Goal: Book appointment/travel/reservation

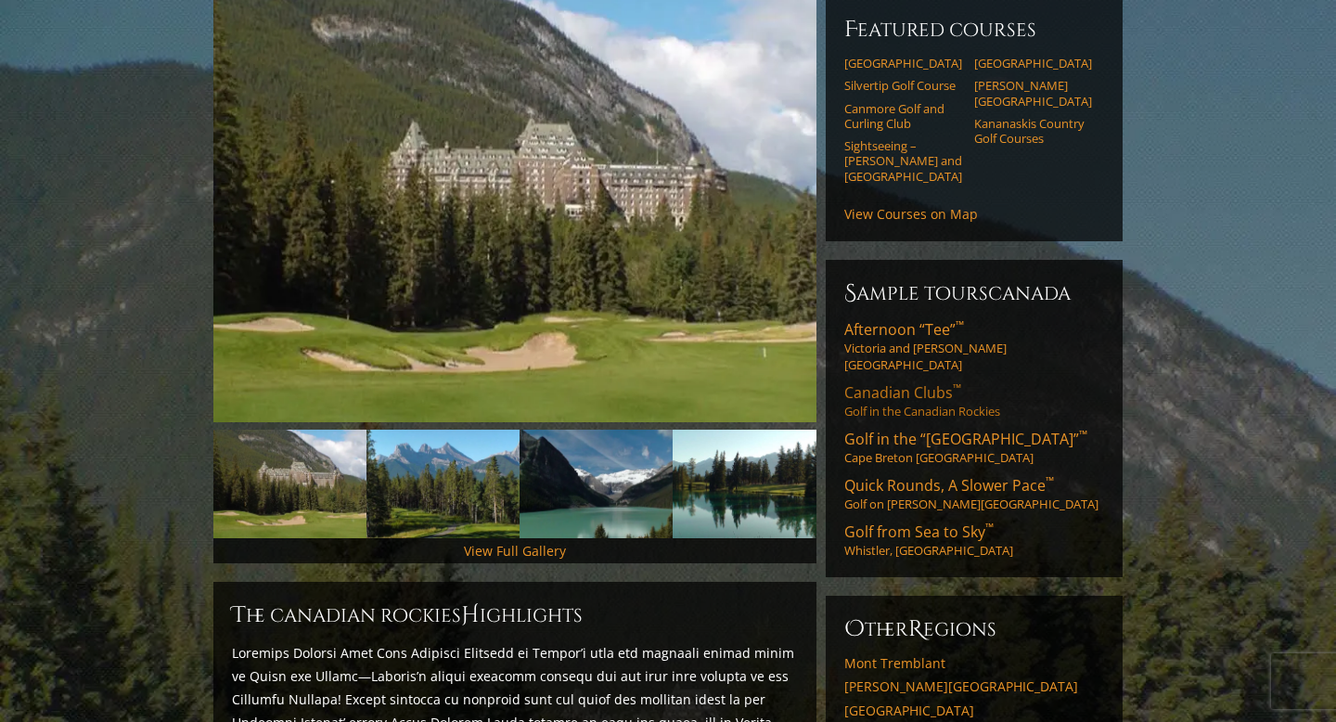
scroll to position [236, 0]
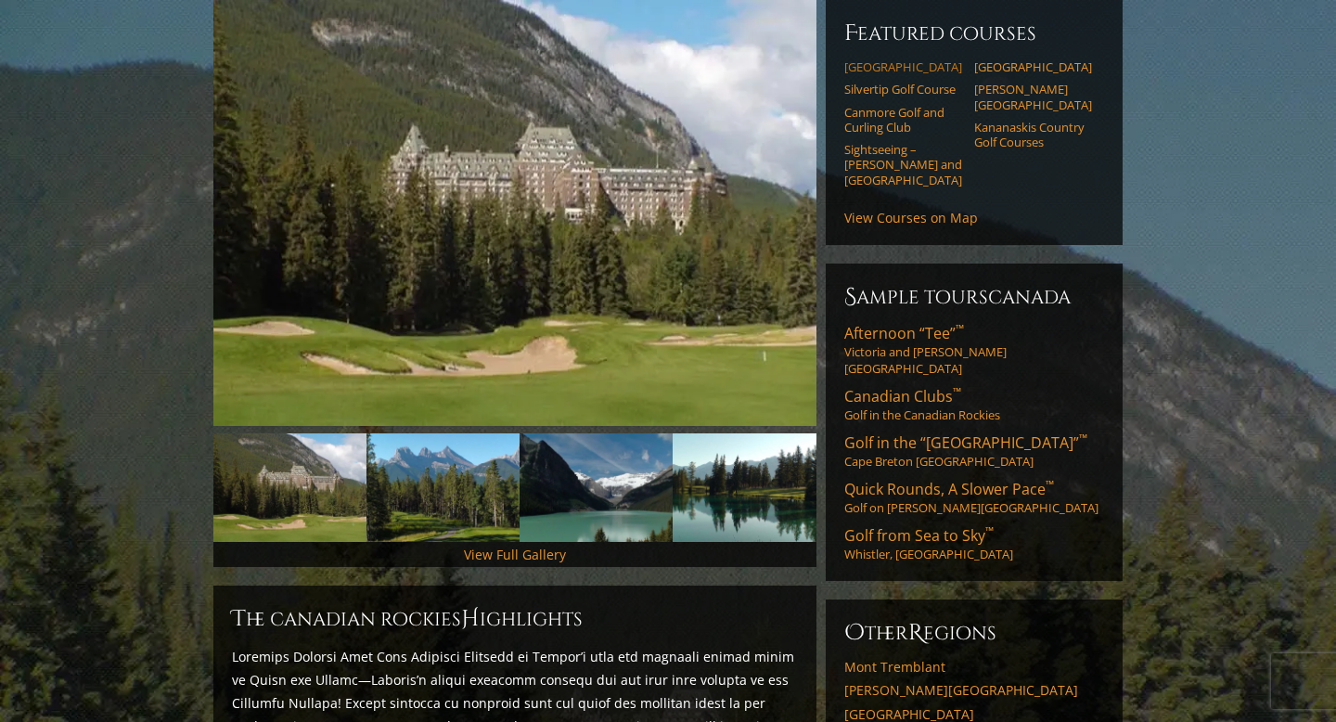
click at [882, 59] on link "[GEOGRAPHIC_DATA]" at bounding box center [903, 66] width 118 height 15
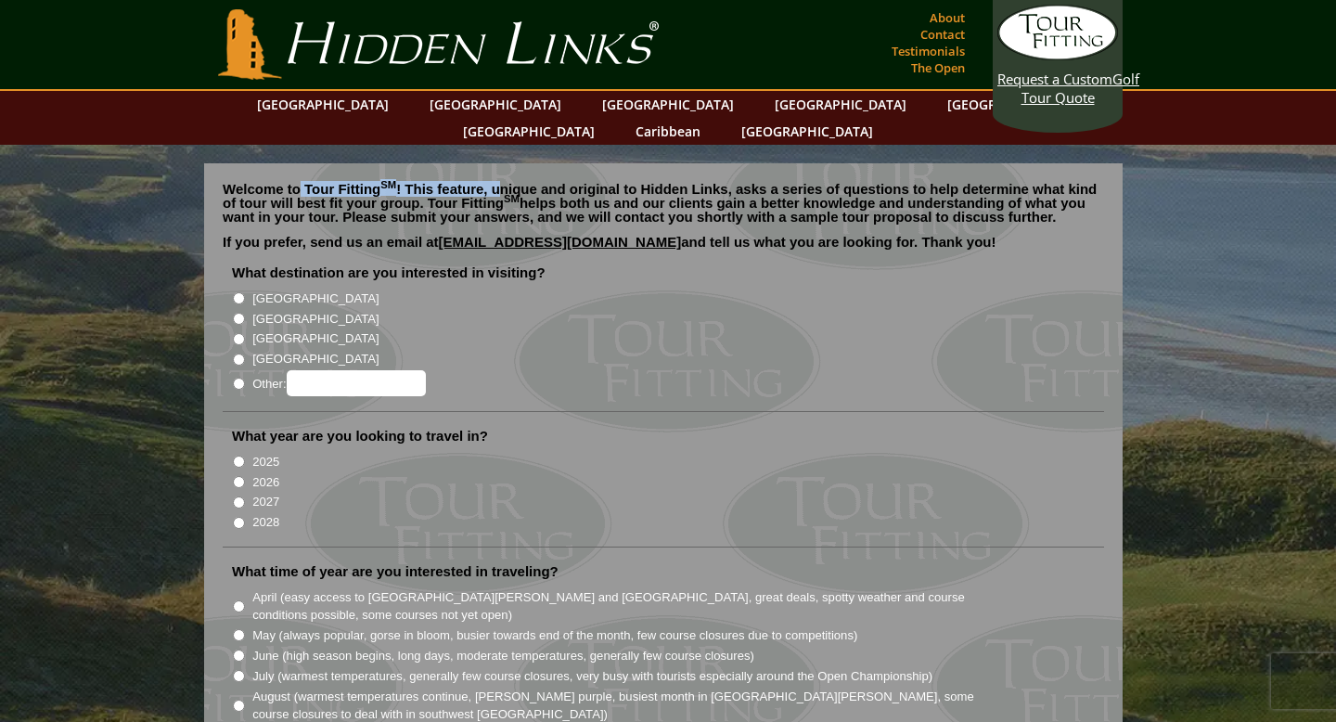
drag, startPoint x: 297, startPoint y: 158, endPoint x: 495, endPoint y: 161, distance: 198.6
click at [496, 182] on p "Welcome to Tour Fitting SM ! This feature, unique and original to Hidden Links,…" at bounding box center [663, 203] width 881 height 42
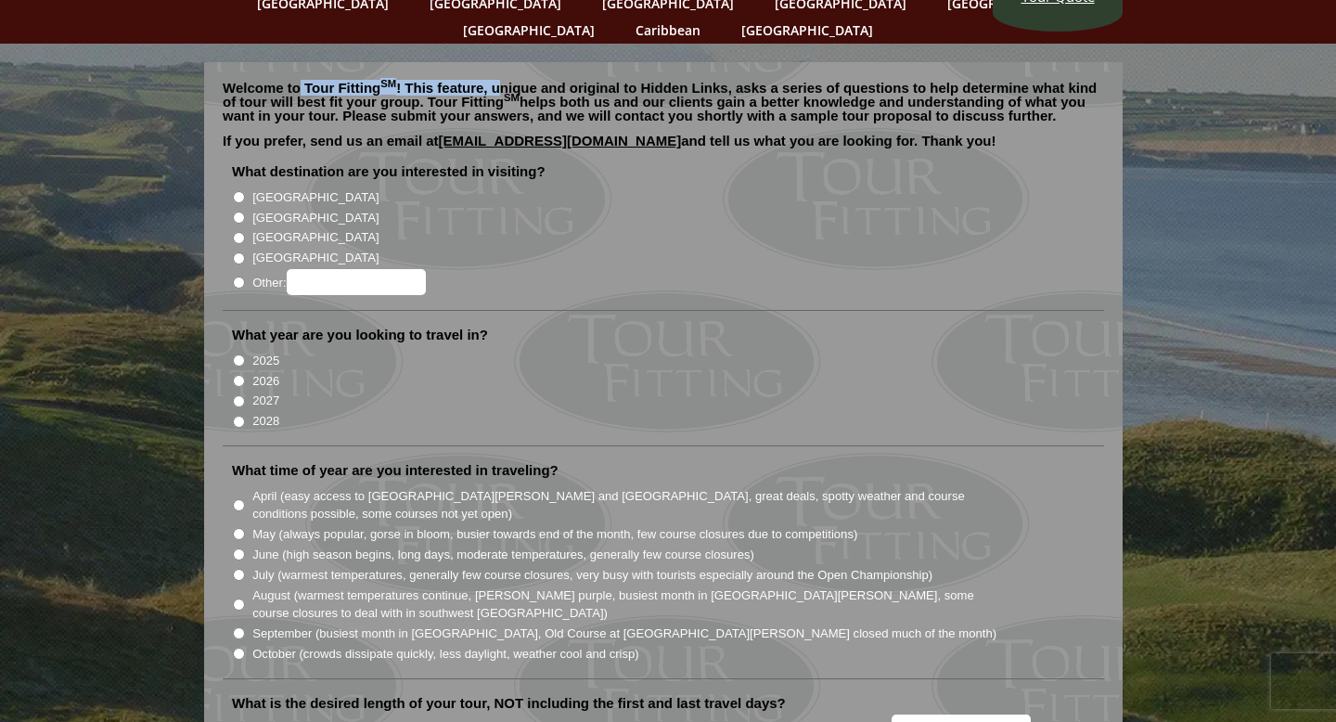
scroll to position [100, 0]
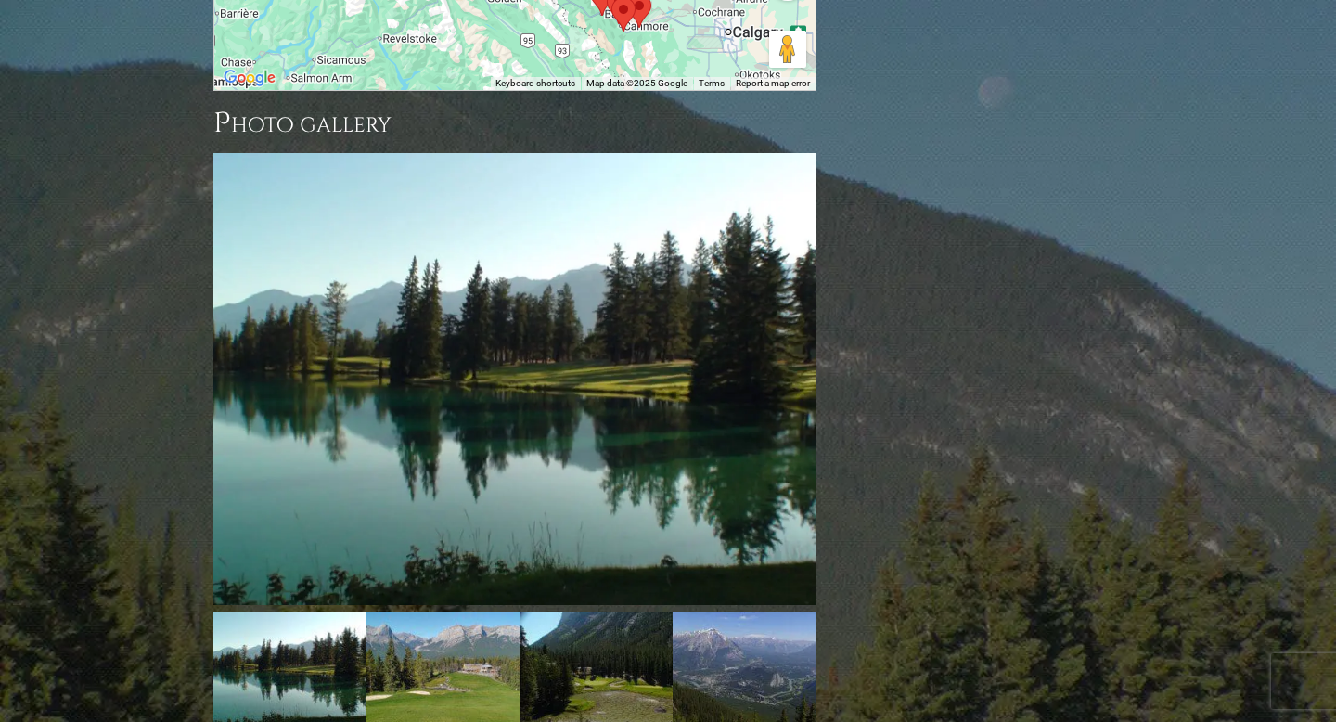
scroll to position [2518, 0]
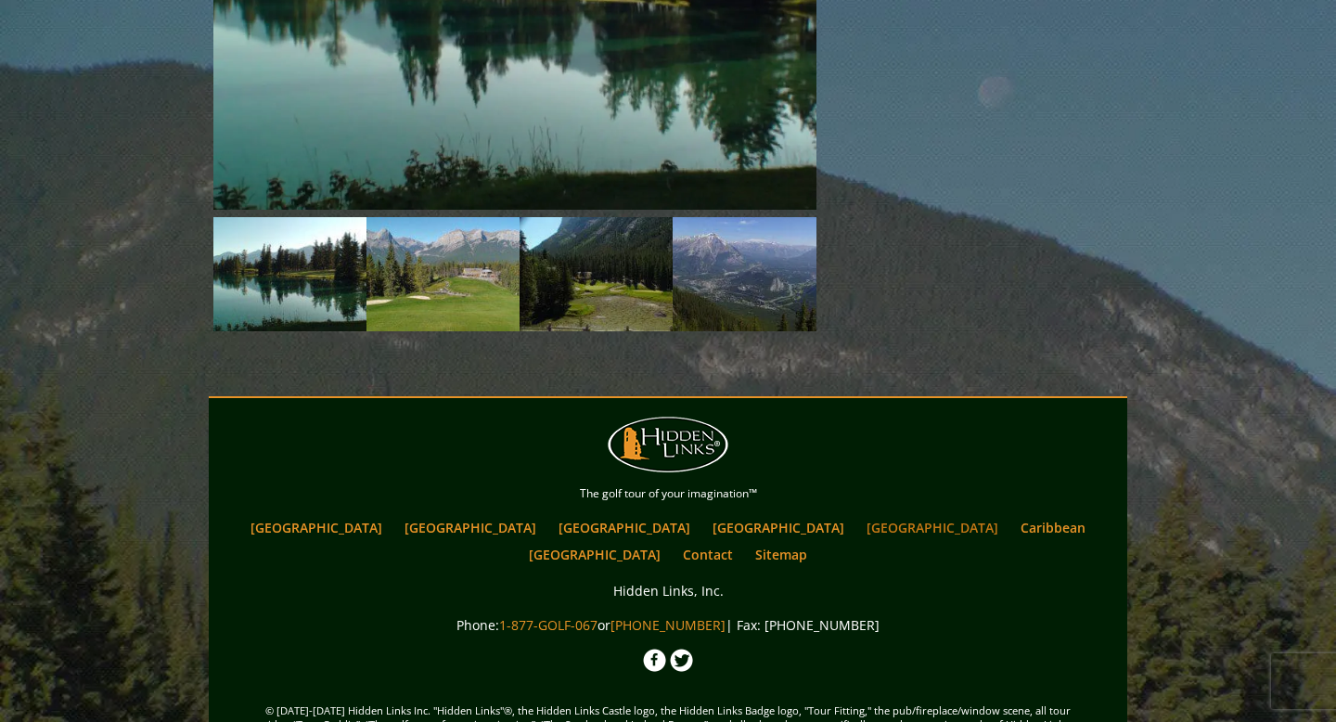
click at [857, 514] on link "[GEOGRAPHIC_DATA]" at bounding box center [932, 527] width 150 height 27
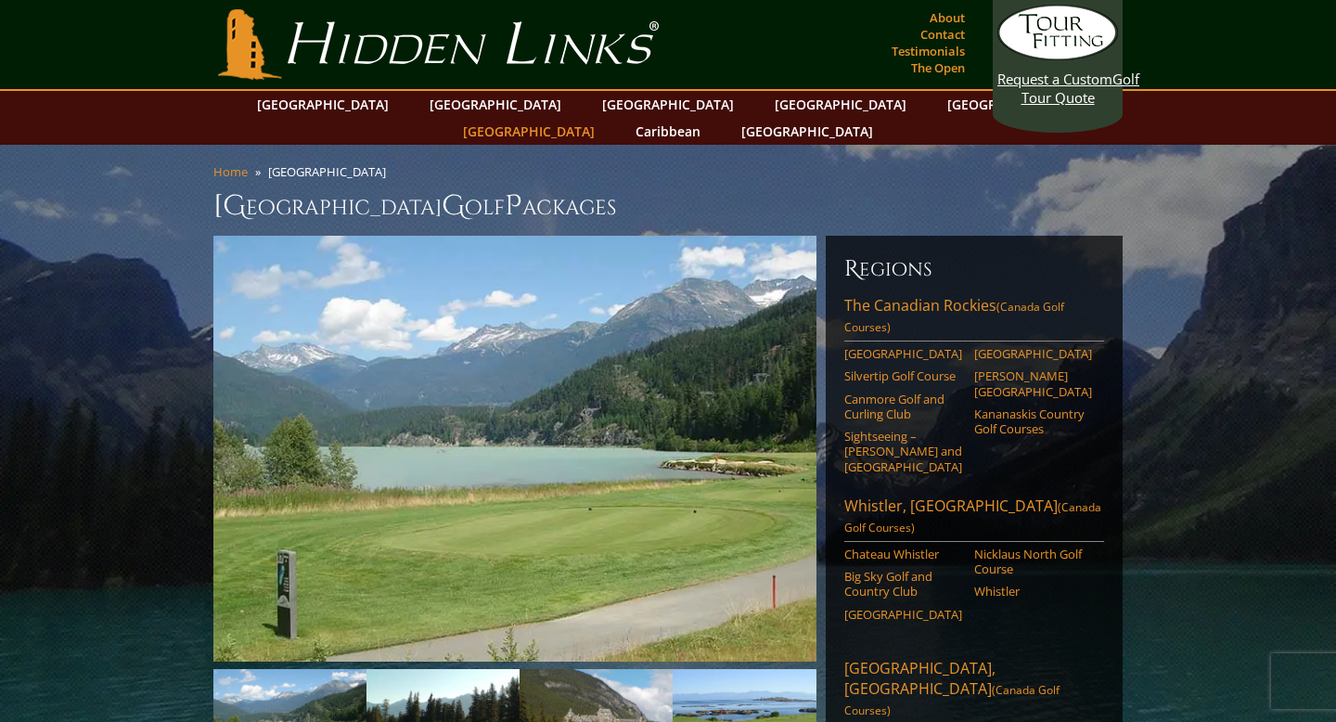
click at [604, 118] on link "[GEOGRAPHIC_DATA]" at bounding box center [529, 131] width 150 height 27
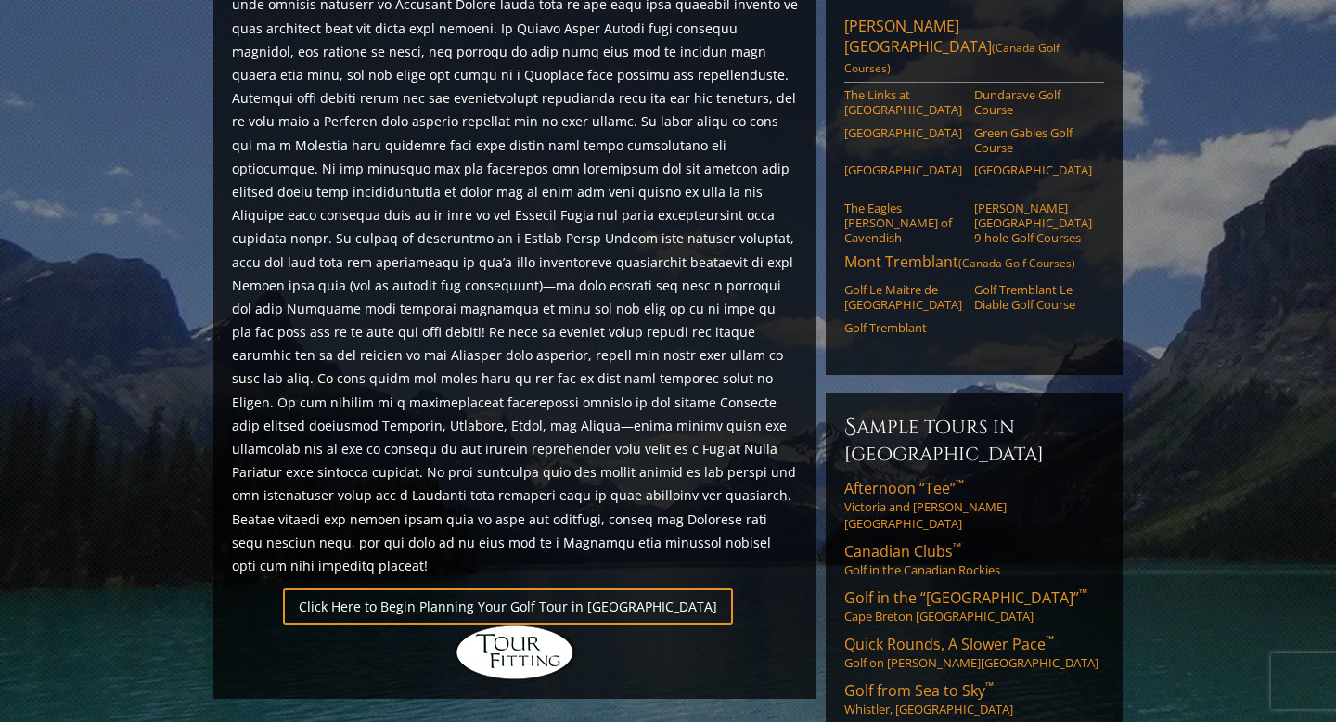
scroll to position [1295, 0]
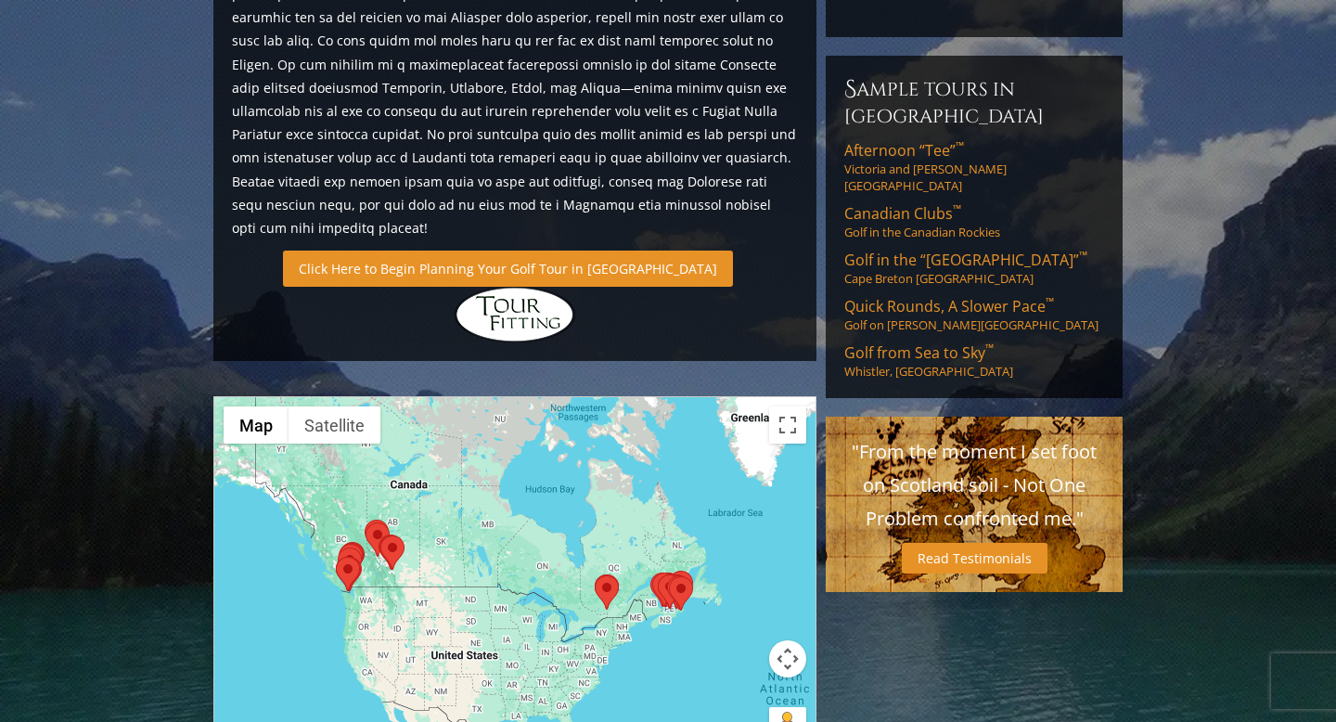
click at [476, 251] on link "Click Here to Begin Planning Your Golf Tour in [GEOGRAPHIC_DATA]" at bounding box center [508, 269] width 450 height 36
